Goal: Task Accomplishment & Management: Manage account settings

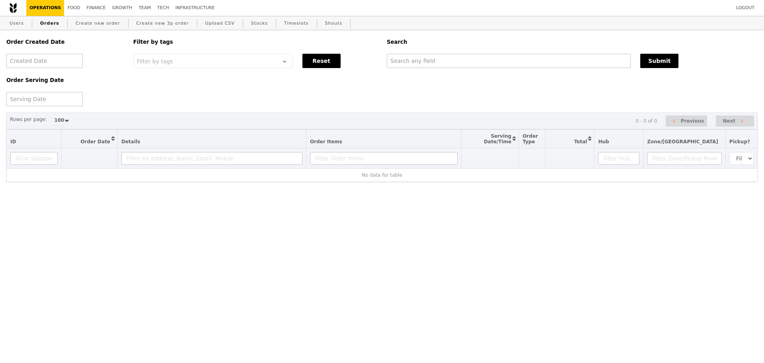
select select "100"
click at [450, 64] on input "text" at bounding box center [509, 61] width 244 height 14
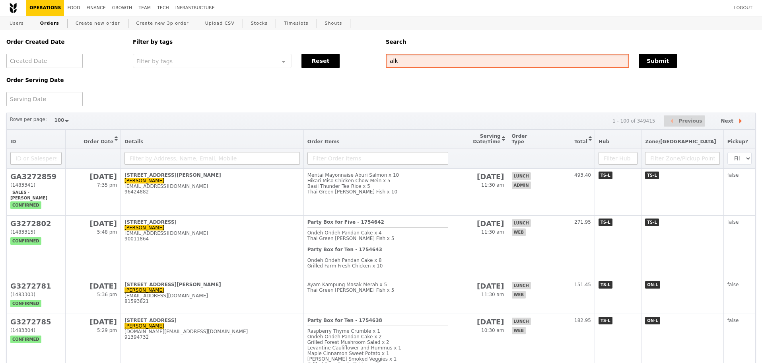
type input "alka"
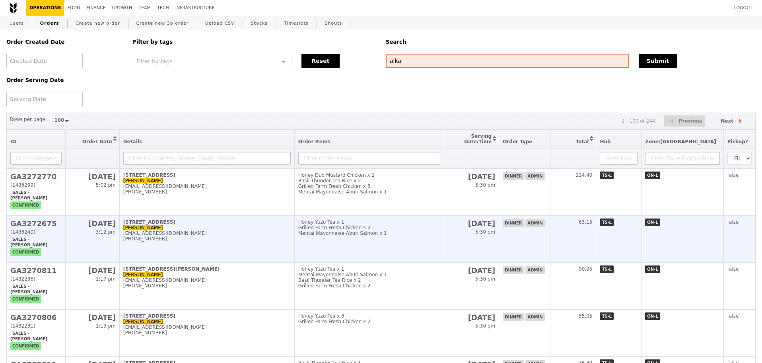
click at [387, 230] on div "Grilled Farm Fresh Chicken x 2" at bounding box center [369, 228] width 142 height 6
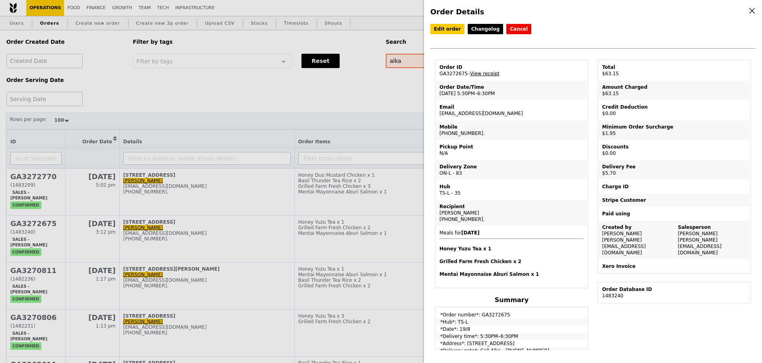
click at [487, 74] on link "View receipt" at bounding box center [484, 74] width 29 height 6
click at [444, 28] on link "Edit order" at bounding box center [447, 29] width 34 height 10
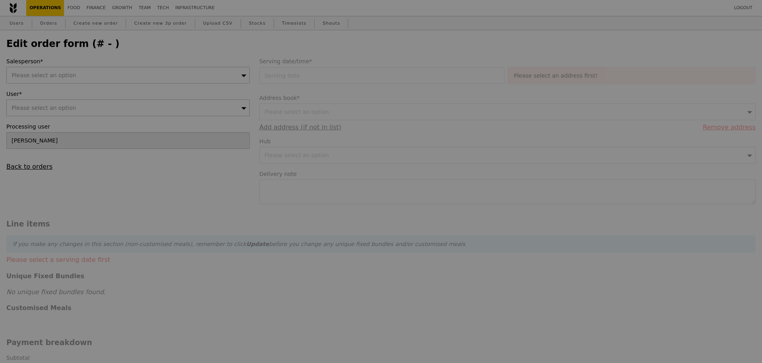
type input "[DATE]"
type textarea "Call Alka - [PHONE_NUMBER]"
type input "Loading..."
type input "55.50"
type input "1.79"
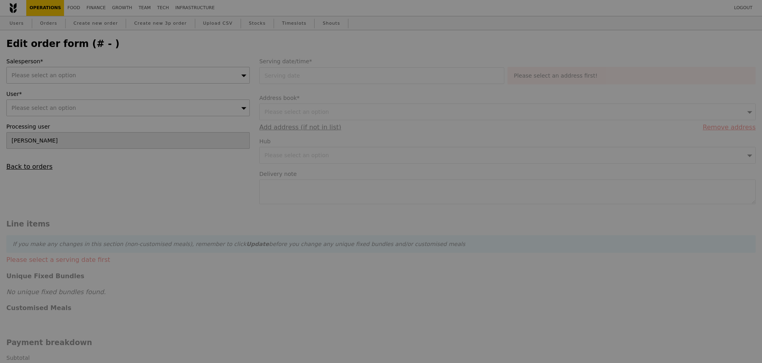
type input "1.95"
type input "5.23"
type input "5.70"
type input "63.15"
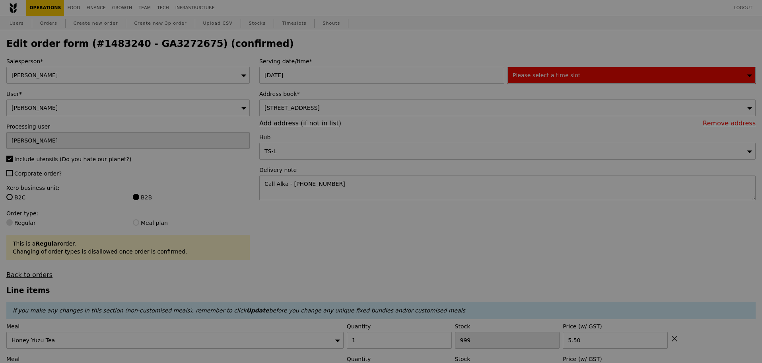
type input "92"
type input "26"
type input "54"
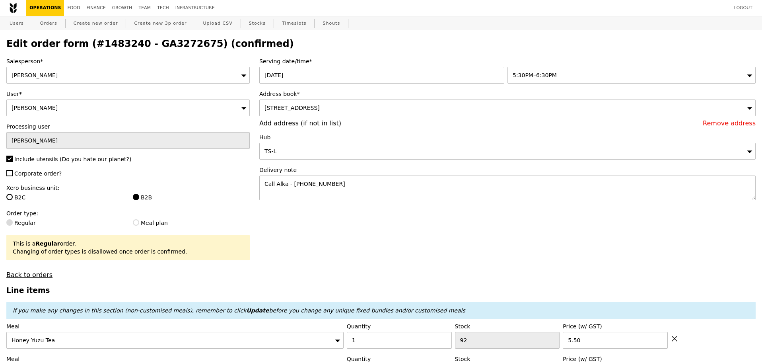
type input "Update"
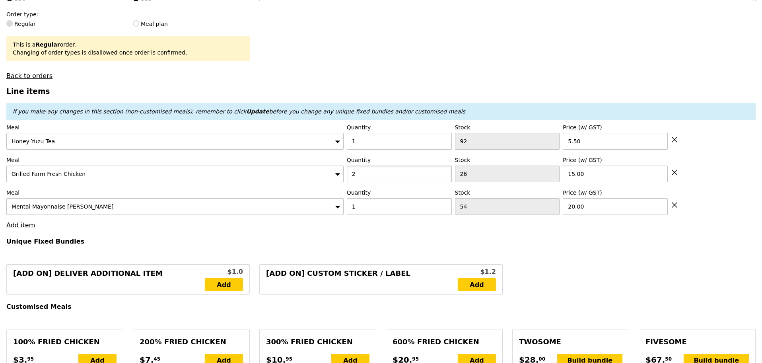
click at [381, 177] on input "2" at bounding box center [399, 173] width 105 height 17
type input "3"
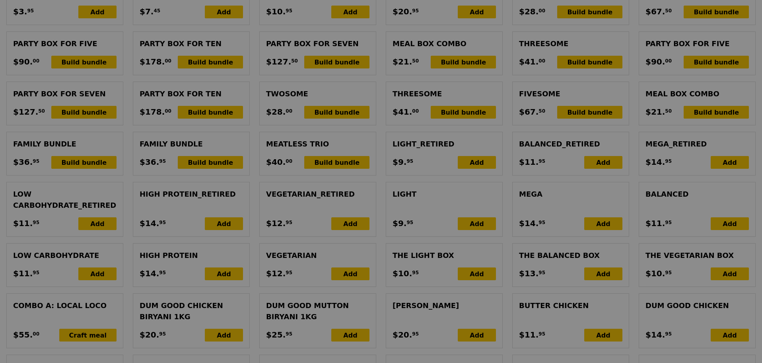
type input "Update"
type input "0.00"
type input "3.85"
type input "4.20"
type input "6.15"
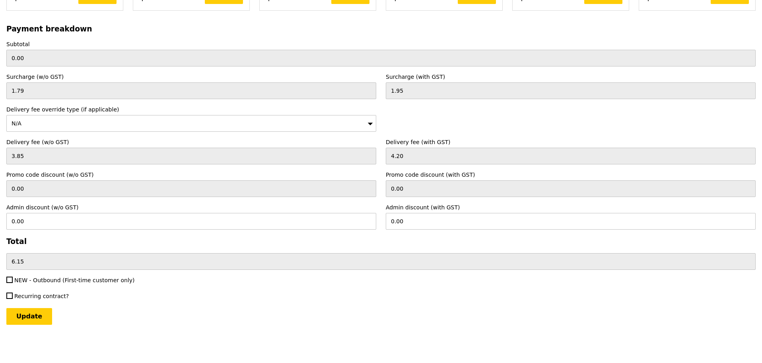
scroll to position [1814, 0]
click at [32, 312] on input "Update" at bounding box center [29, 316] width 46 height 17
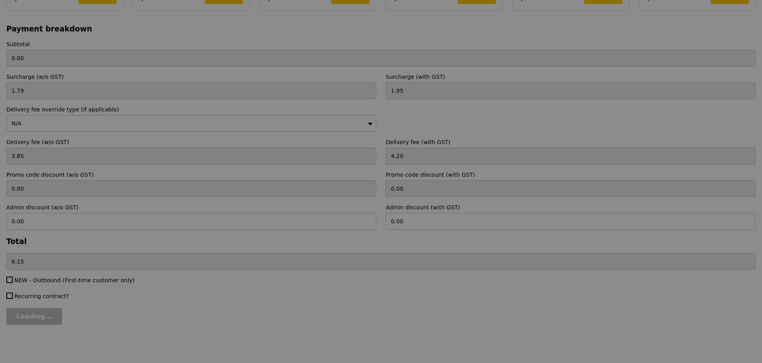
type input "Update"
type input "70.50"
type input "76.65"
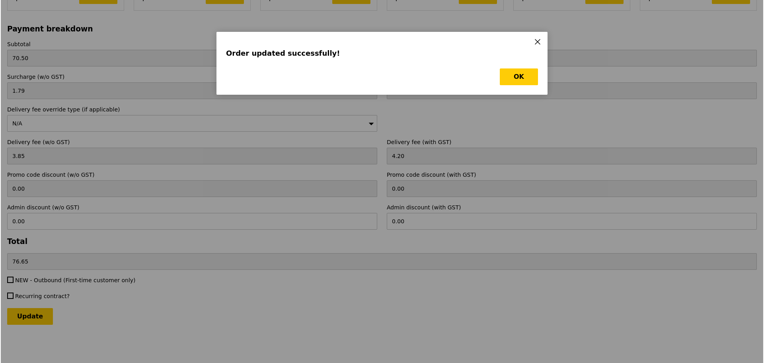
scroll to position [0, 0]
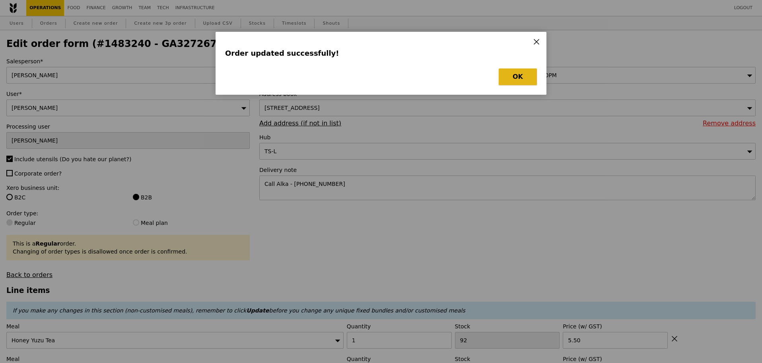
click at [534, 73] on button "OK" at bounding box center [518, 76] width 38 height 17
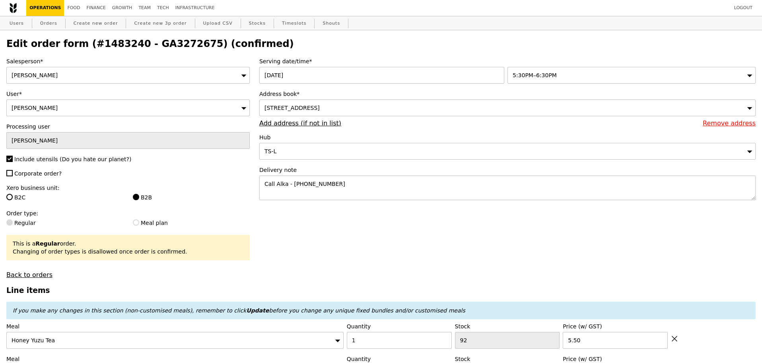
click at [161, 45] on h2 "Edit order form (#1483240 - GA3272675) (confirmed)" at bounding box center [381, 43] width 750 height 11
copy h2 "GA3272675"
drag, startPoint x: 39, startPoint y: 24, endPoint x: 334, endPoint y: 9, distance: 296.0
click at [39, 24] on link "Orders" at bounding box center [48, 23] width 23 height 14
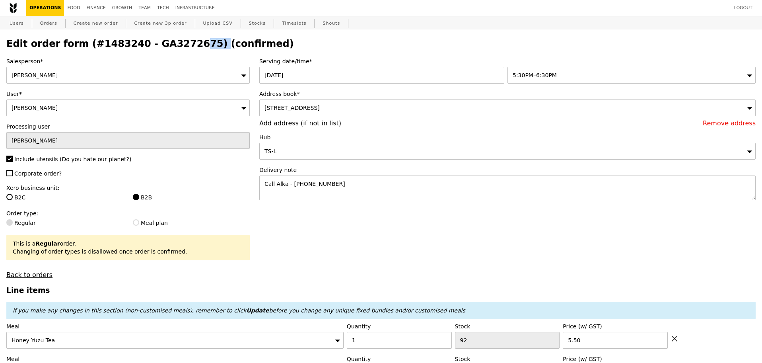
select select "100"
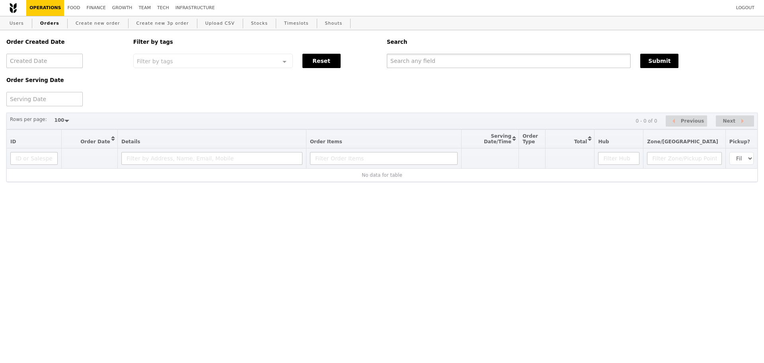
click at [454, 55] on input "text" at bounding box center [509, 61] width 244 height 14
paste input "GA3272675"
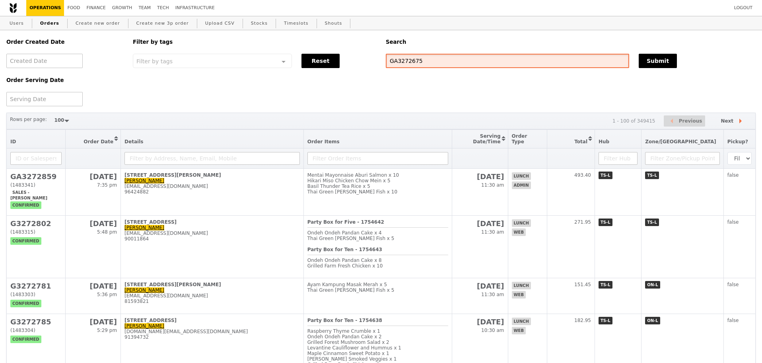
type input "GA3272675"
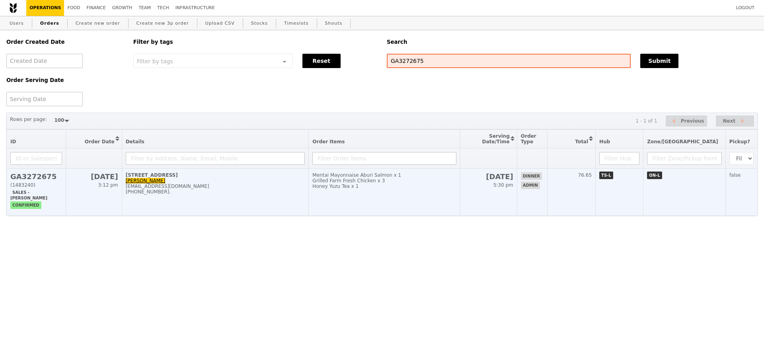
click at [288, 195] on div "[PHONE_NUMBER]." at bounding box center [215, 192] width 179 height 6
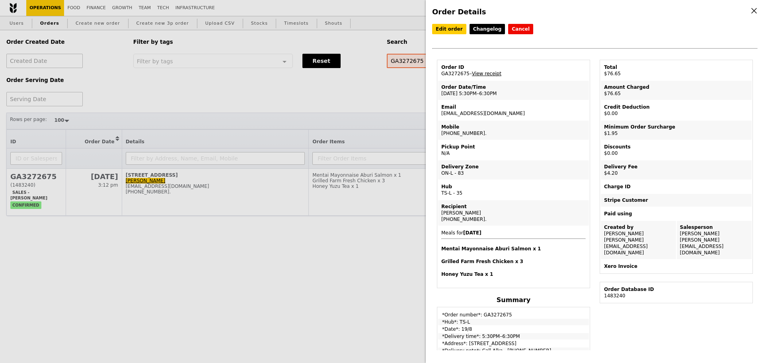
click at [493, 76] on link "View receipt" at bounding box center [486, 74] width 29 height 6
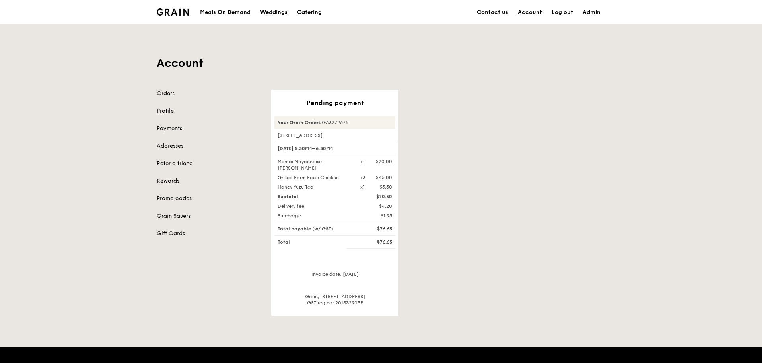
click at [670, 138] on div "Account Orders Profile Payments Addresses Refer a friend Rewards Promo codes Gr…" at bounding box center [381, 170] width 762 height 292
